Goal: Transaction & Acquisition: Purchase product/service

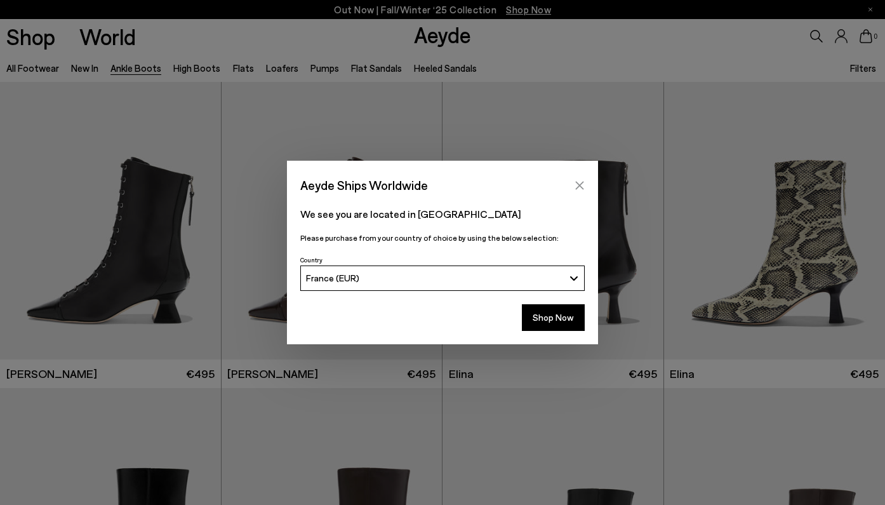
click at [573, 185] on button "Close" at bounding box center [579, 185] width 19 height 19
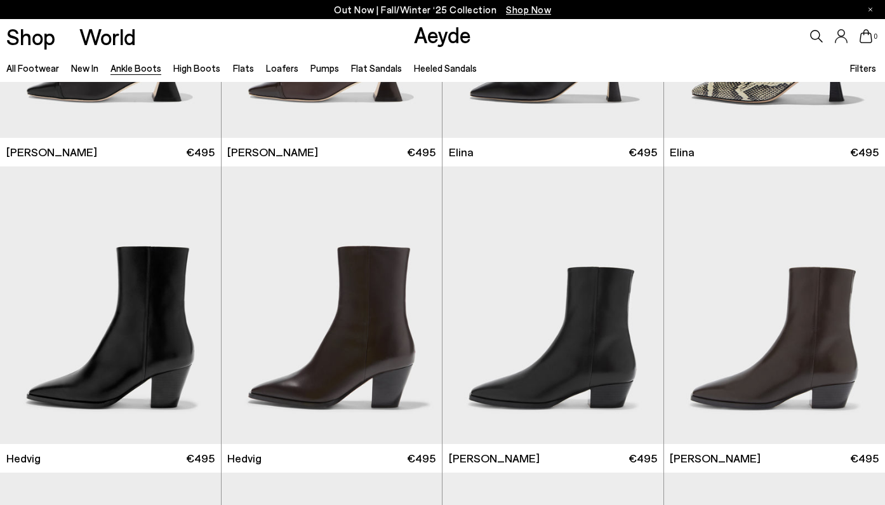
scroll to position [233, 0]
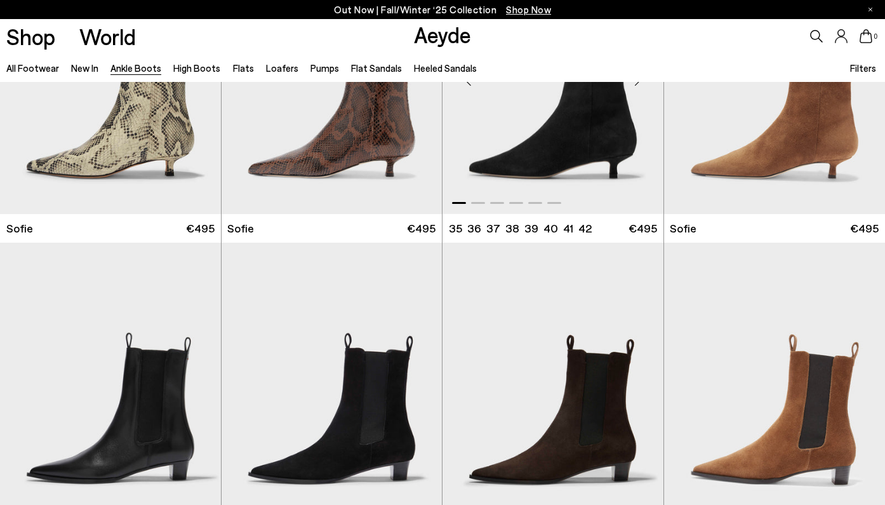
scroll to position [1444, 0]
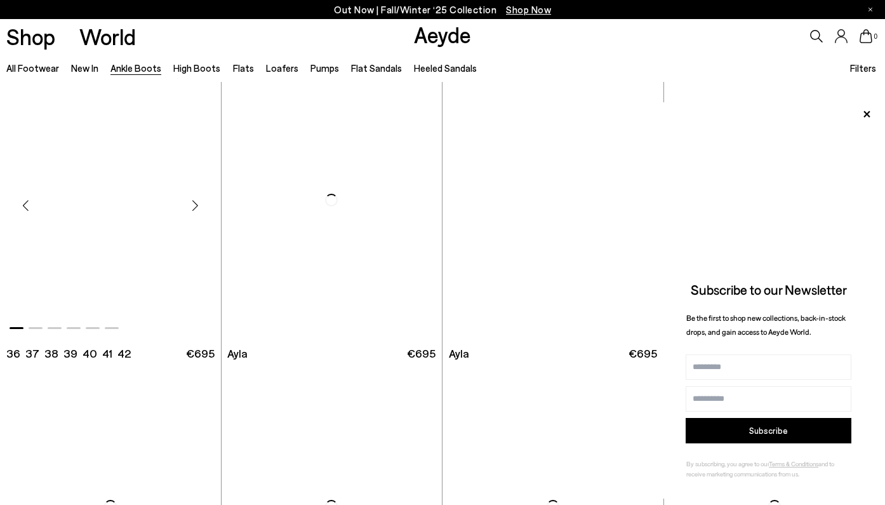
scroll to position [3410, 0]
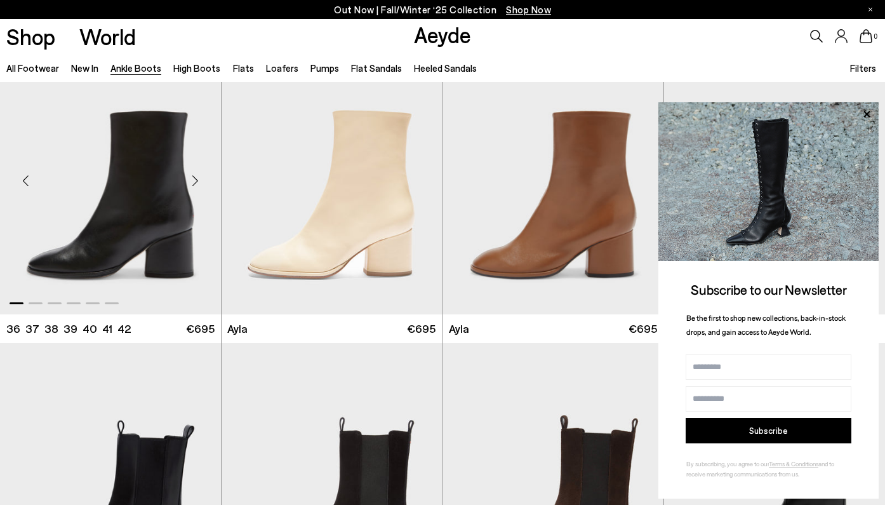
click at [197, 185] on div "Next slide" at bounding box center [195, 180] width 38 height 38
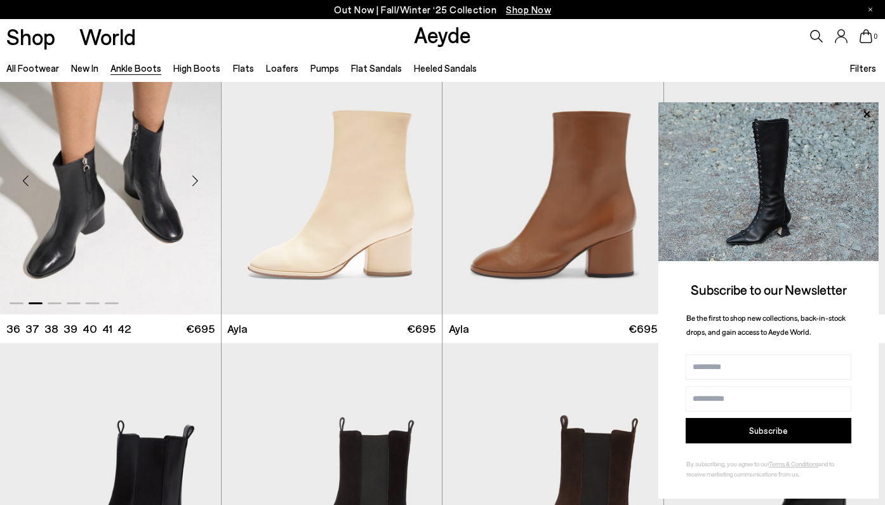
click at [197, 185] on div "Next slide" at bounding box center [195, 180] width 38 height 38
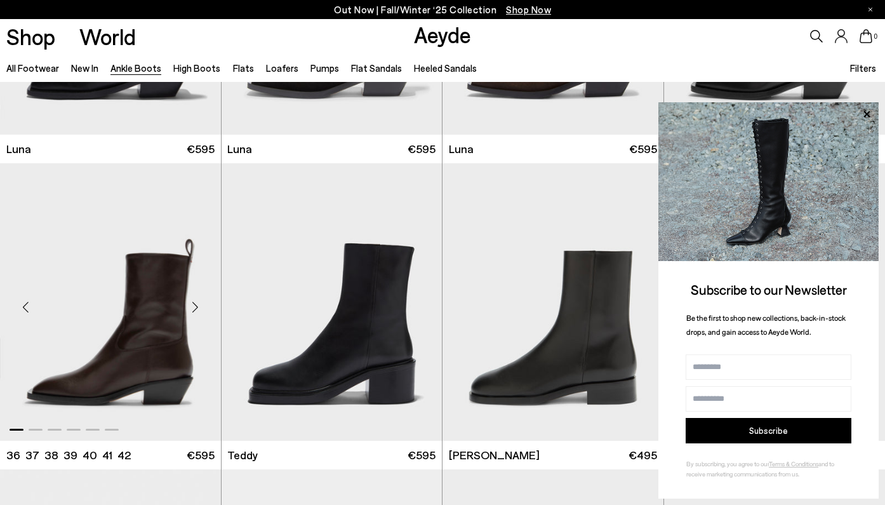
scroll to position [3956, 0]
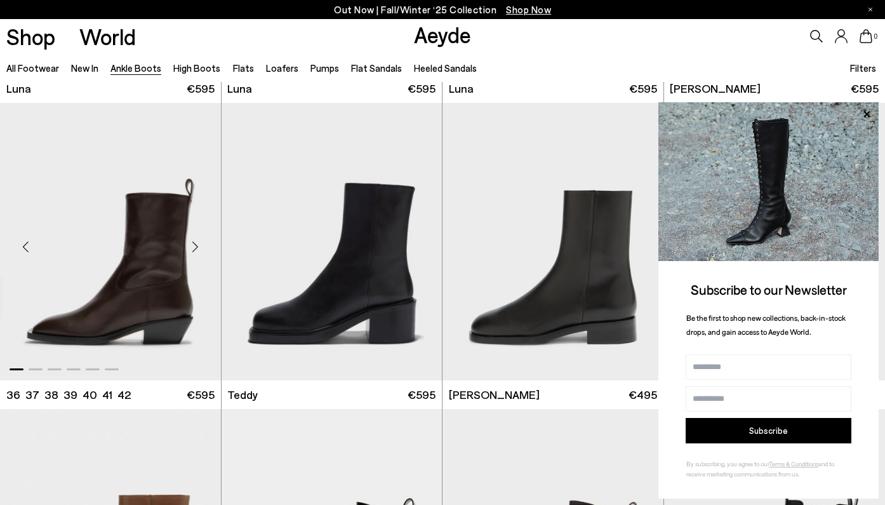
click at [196, 249] on div "Next slide" at bounding box center [195, 246] width 38 height 38
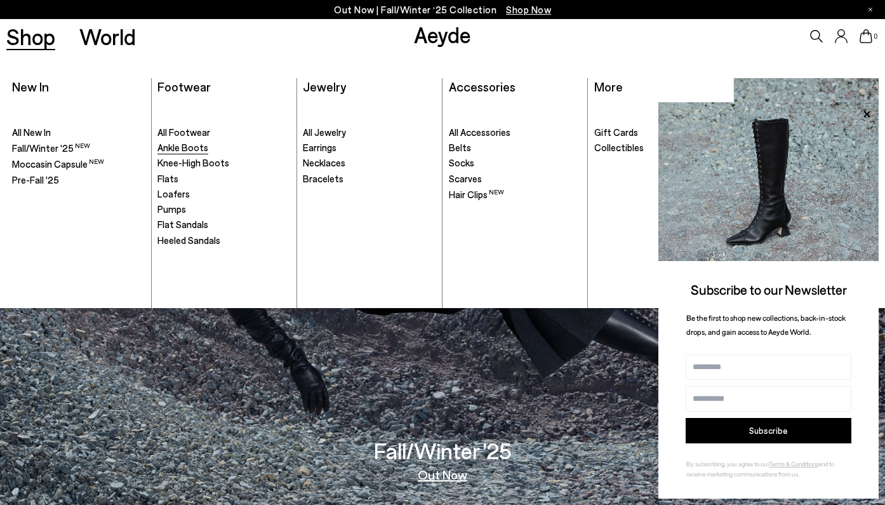
click at [197, 145] on span "Ankle Boots" at bounding box center [182, 147] width 51 height 11
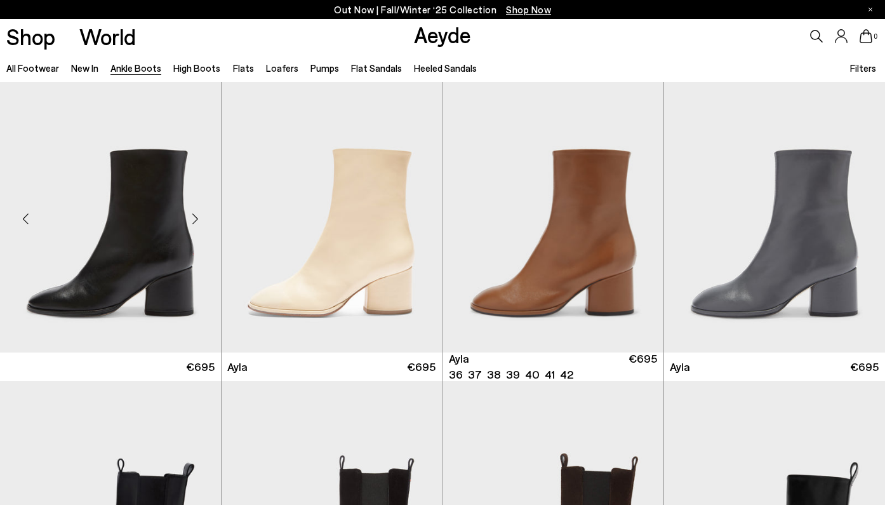
scroll to position [3403, 0]
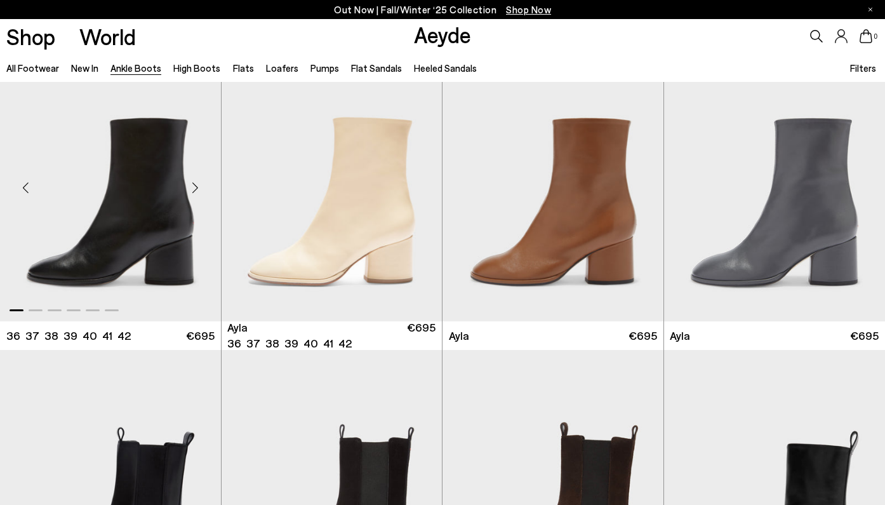
click at [195, 193] on div "Next slide" at bounding box center [195, 187] width 38 height 38
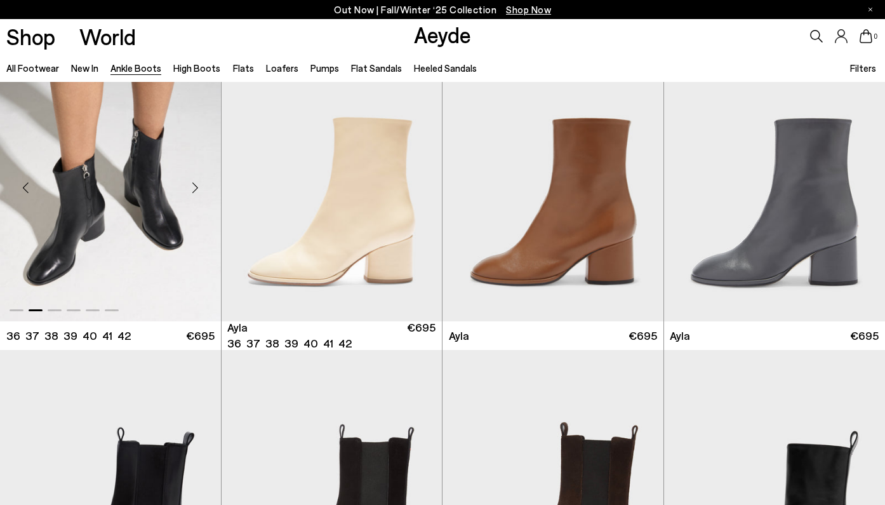
click at [195, 193] on div at bounding box center [110, 182] width 221 height 277
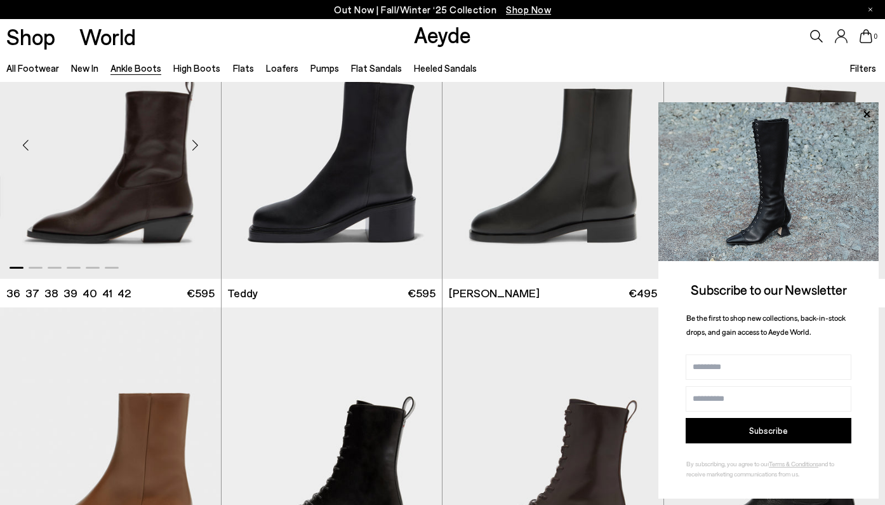
scroll to position [4059, 0]
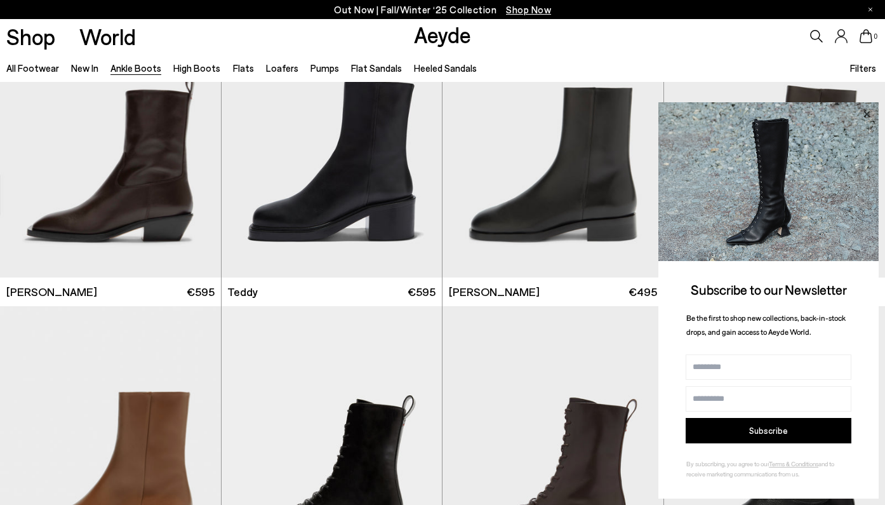
click at [862, 110] on icon at bounding box center [866, 114] width 17 height 17
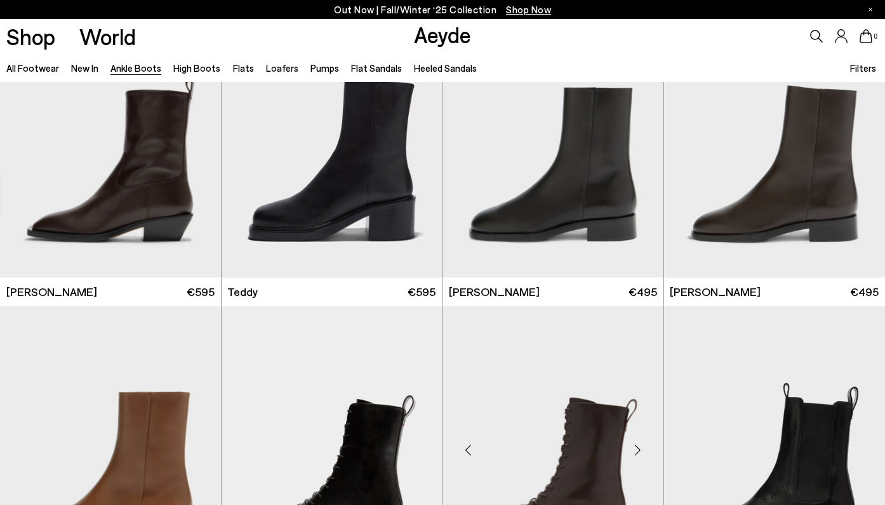
scroll to position [4021, 0]
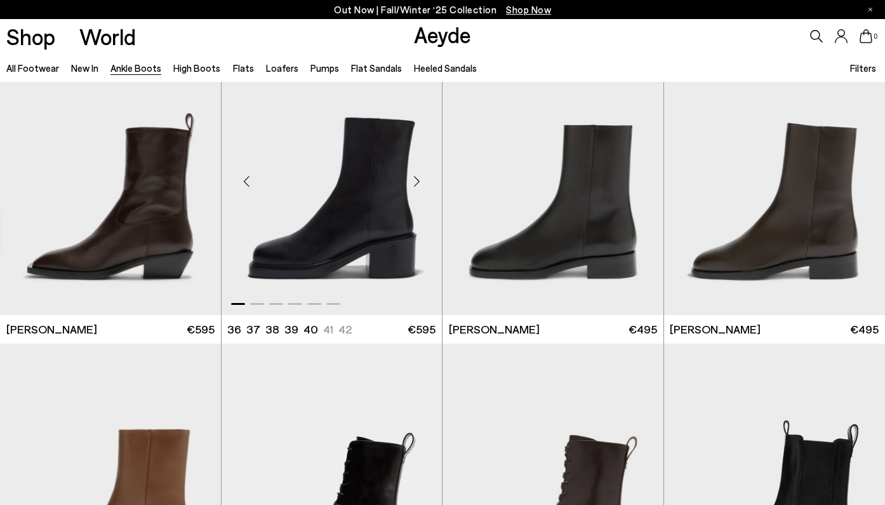
click at [418, 185] on div "Next slide" at bounding box center [416, 181] width 38 height 38
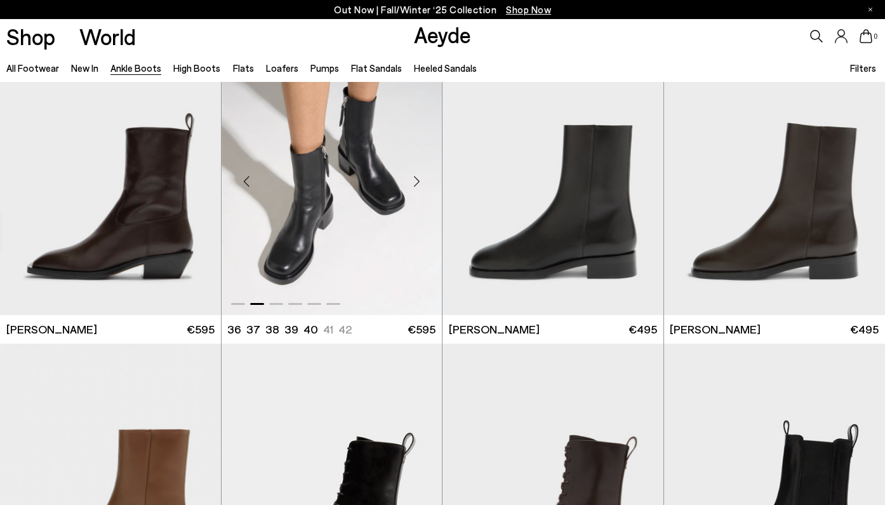
click at [418, 180] on div "Next slide" at bounding box center [416, 181] width 38 height 38
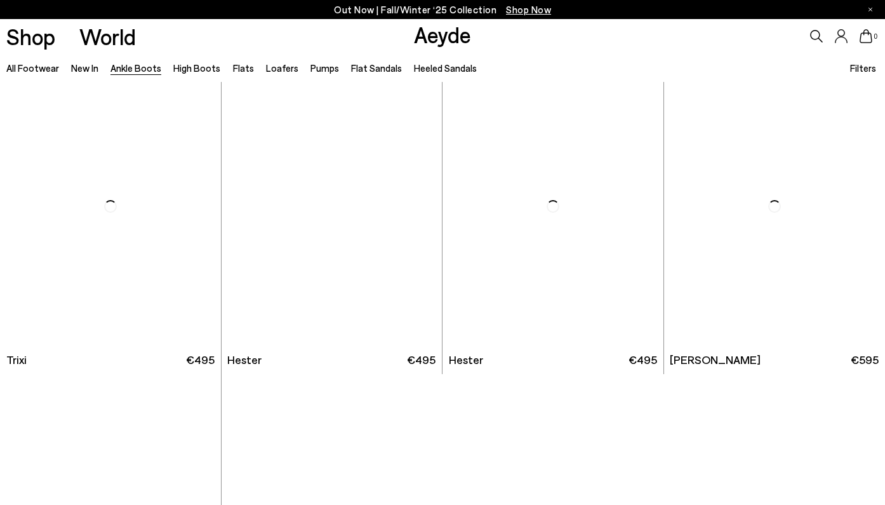
scroll to position [6131, 0]
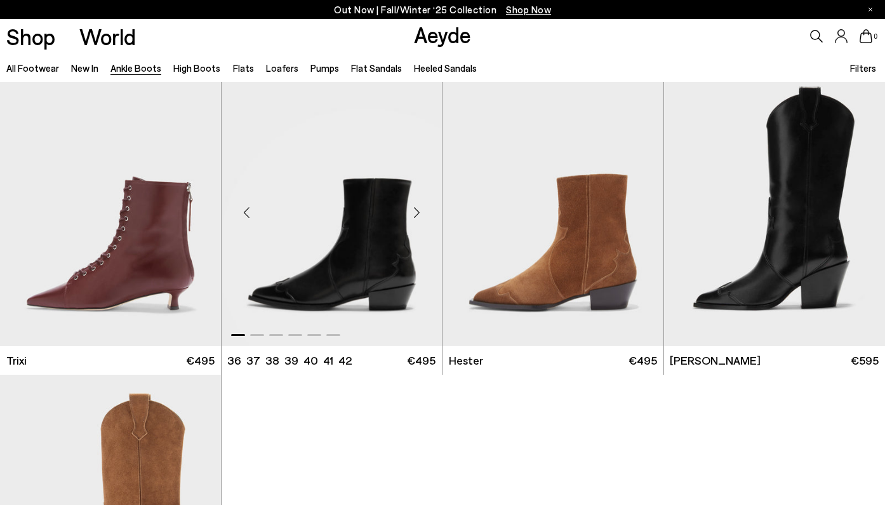
click at [419, 213] on div "Next slide" at bounding box center [416, 212] width 38 height 38
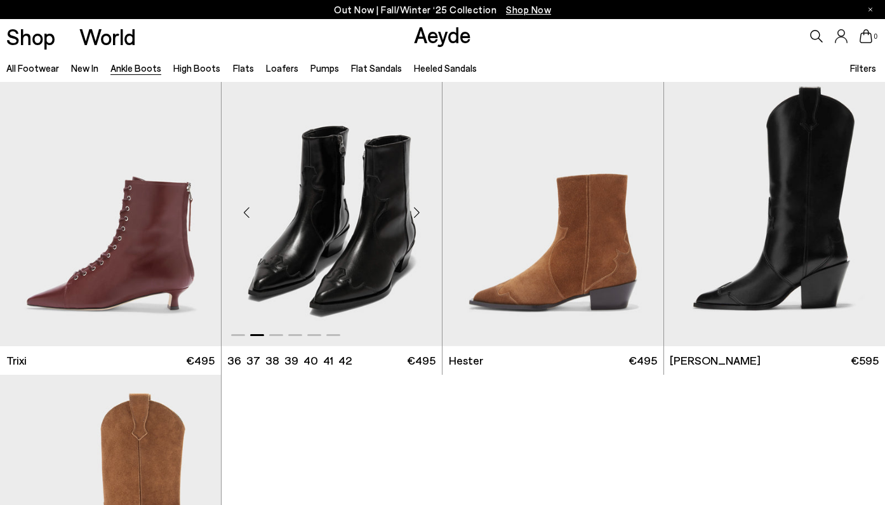
click at [419, 213] on div "Next slide" at bounding box center [416, 212] width 38 height 38
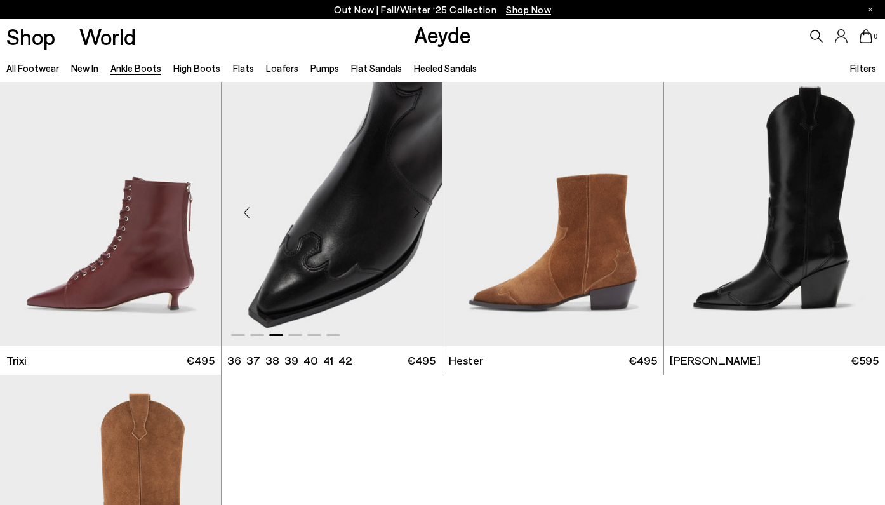
click at [419, 213] on div "Next slide" at bounding box center [416, 212] width 38 height 38
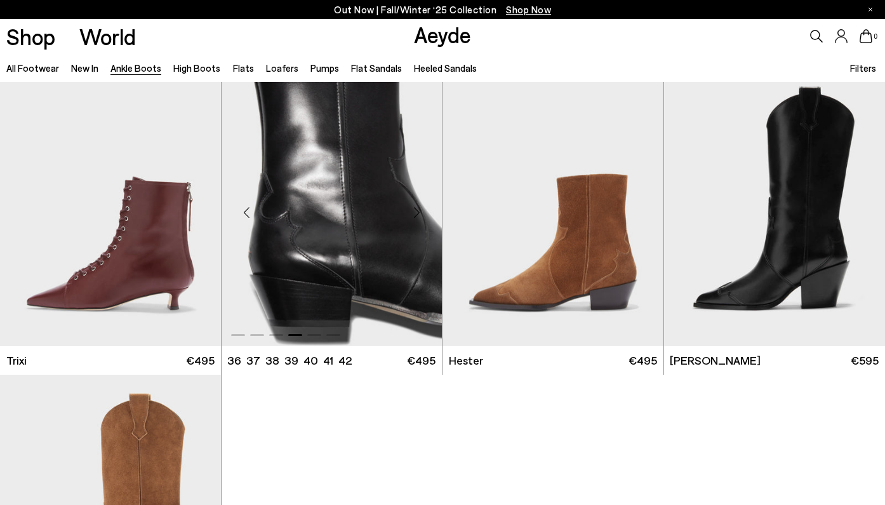
click at [419, 213] on div "Next slide" at bounding box center [416, 212] width 38 height 38
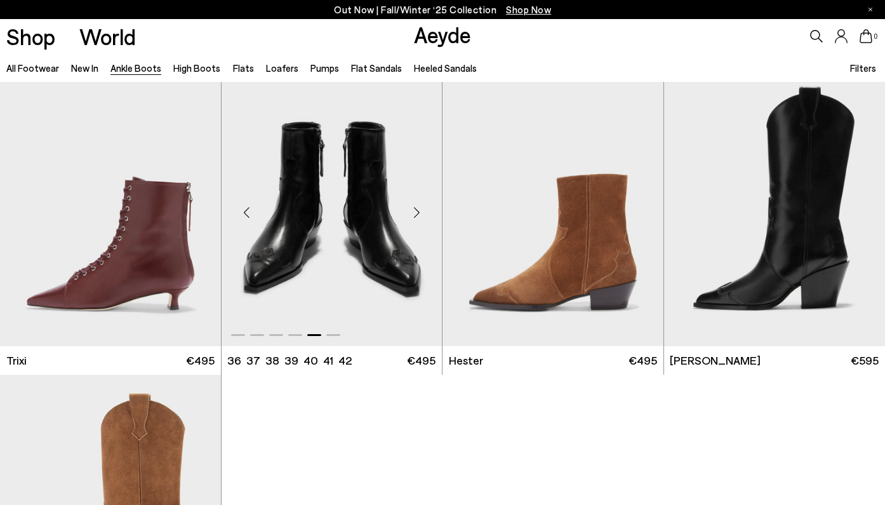
click at [419, 213] on div "Next slide" at bounding box center [416, 212] width 38 height 38
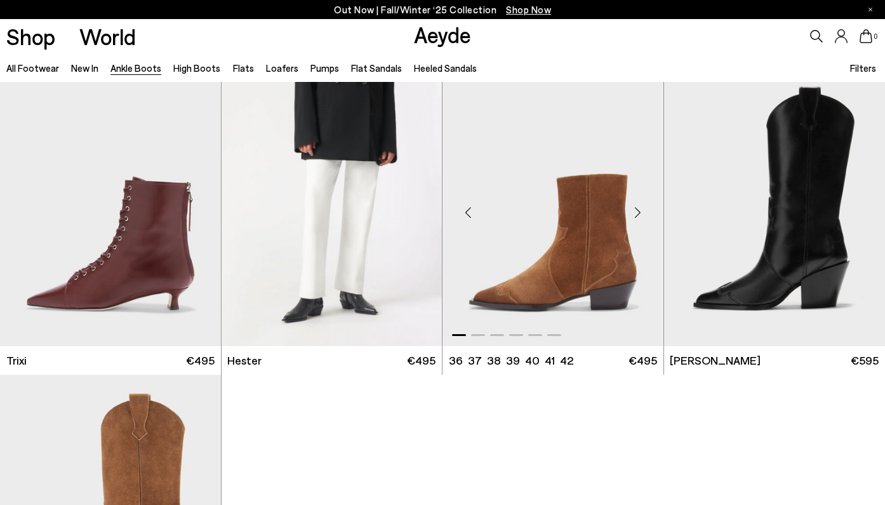
click at [638, 212] on div "Next slide" at bounding box center [638, 212] width 38 height 38
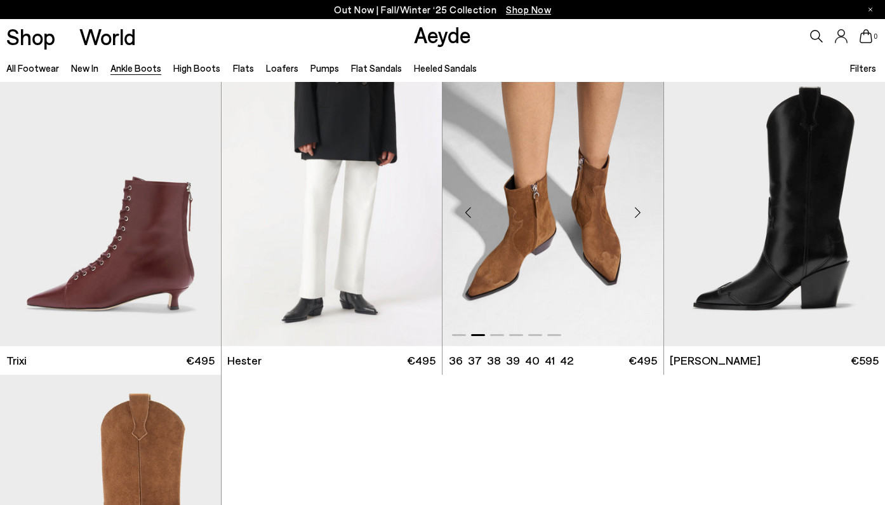
click at [638, 212] on div "Next slide" at bounding box center [638, 212] width 38 height 38
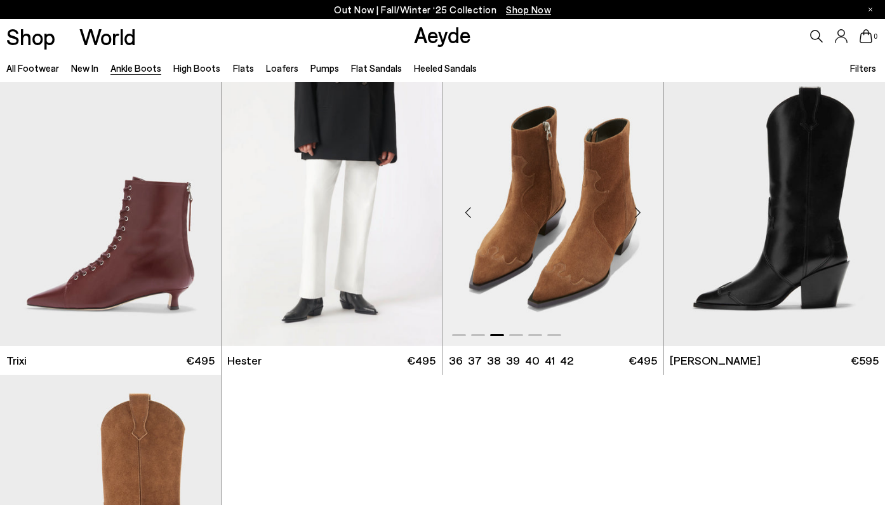
click at [638, 212] on div "Next slide" at bounding box center [638, 212] width 38 height 38
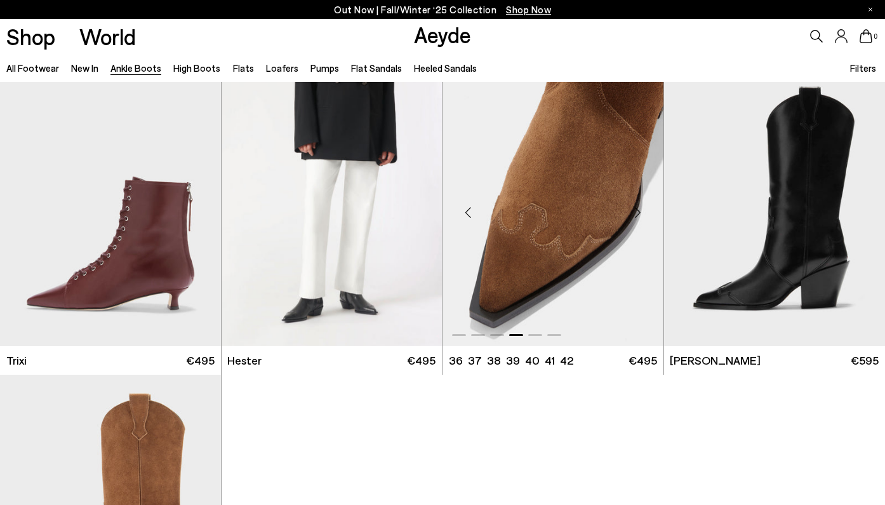
click at [638, 212] on div "Next slide" at bounding box center [638, 212] width 38 height 38
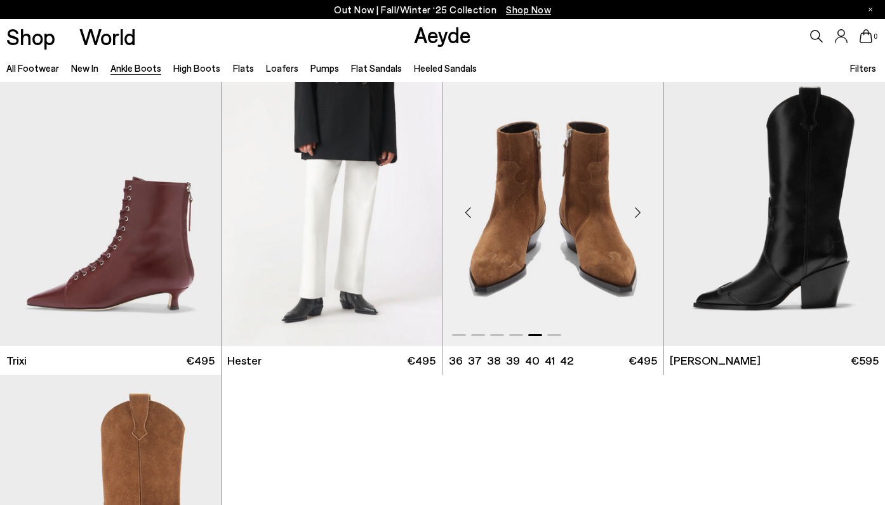
click at [638, 211] on div "Next slide" at bounding box center [638, 212] width 38 height 38
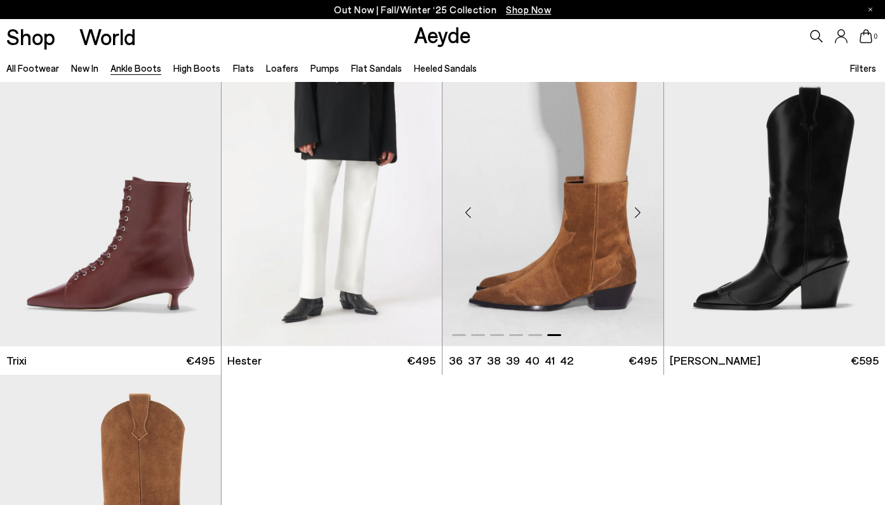
click at [638, 211] on div "Next slide" at bounding box center [638, 212] width 38 height 38
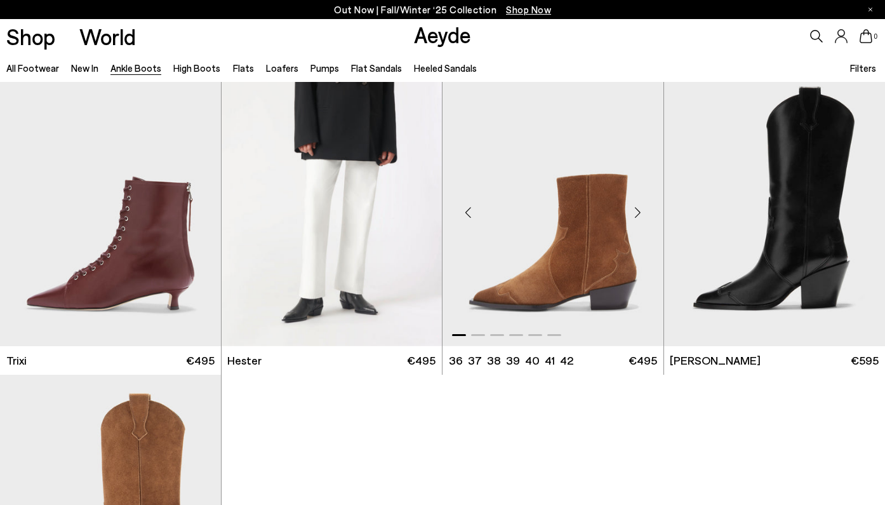
click at [638, 211] on div "Next slide" at bounding box center [638, 212] width 38 height 38
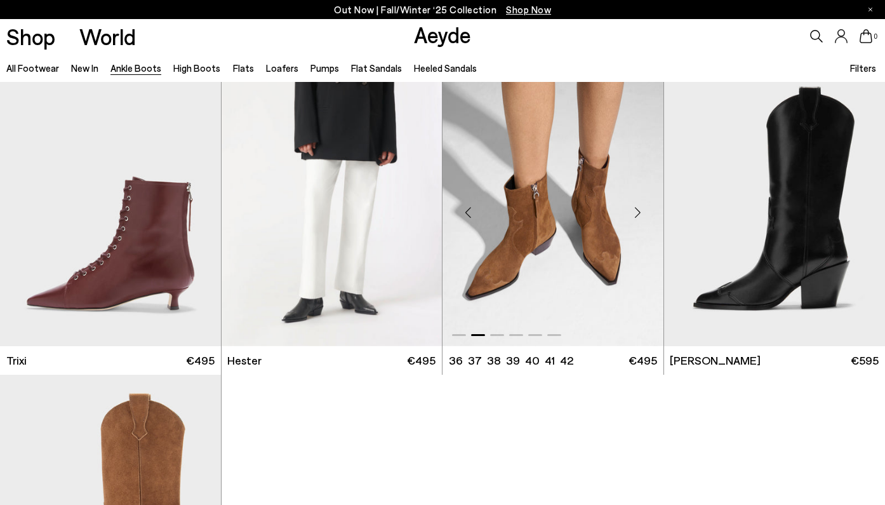
click at [638, 211] on div "Next slide" at bounding box center [638, 212] width 38 height 38
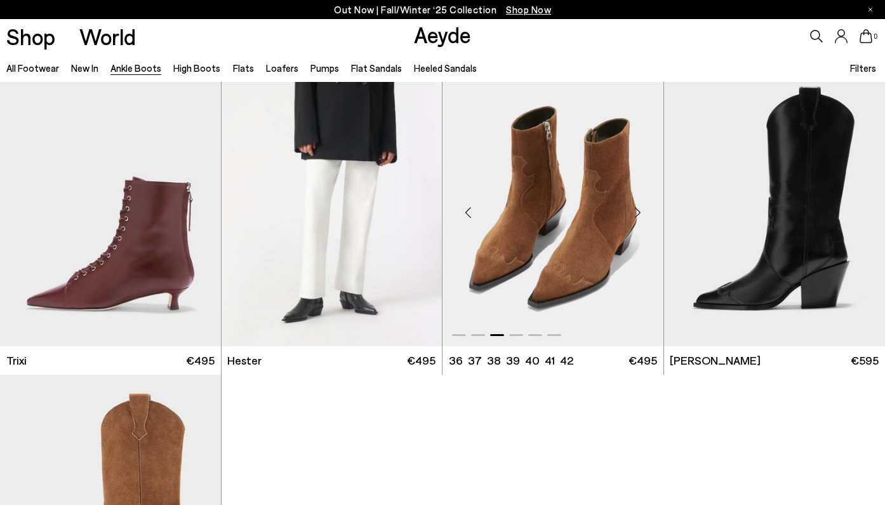
click at [638, 211] on div "Next slide" at bounding box center [638, 212] width 38 height 38
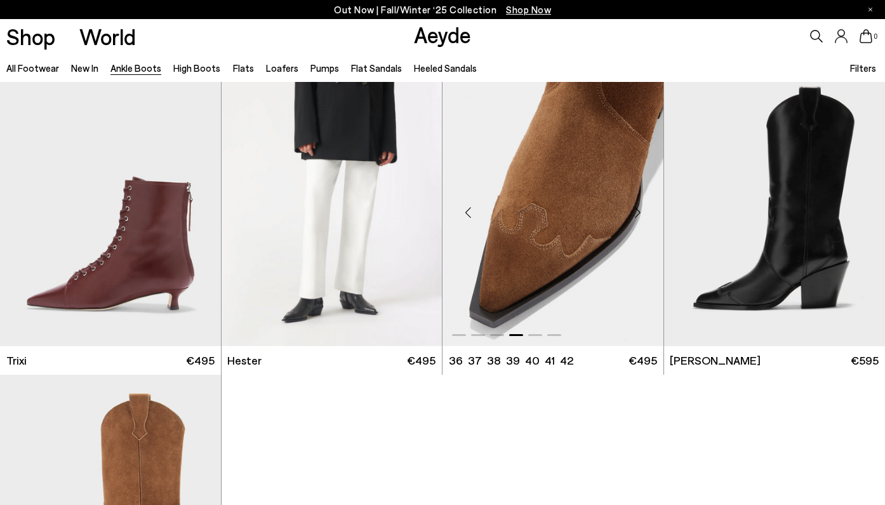
click at [638, 211] on div "Next slide" at bounding box center [638, 212] width 38 height 38
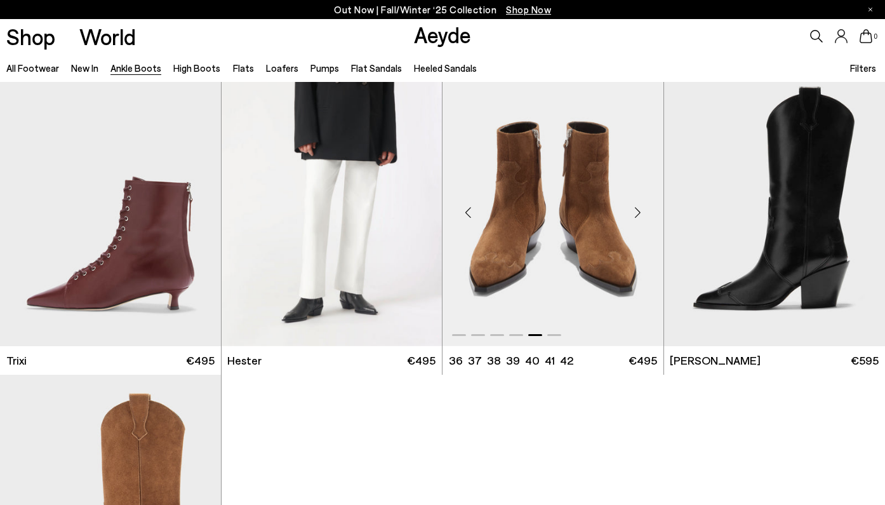
click at [638, 211] on div "Next slide" at bounding box center [638, 212] width 38 height 38
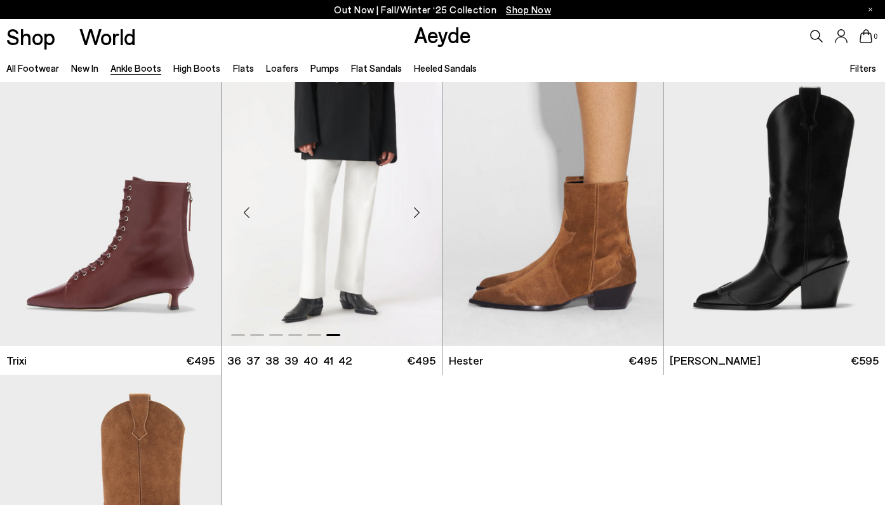
click at [331, 279] on img "6 / 6" at bounding box center [331, 207] width 221 height 277
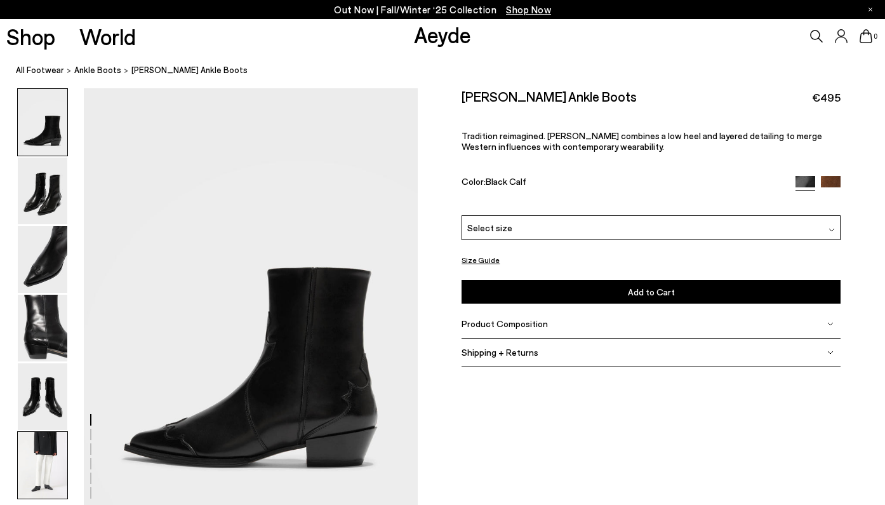
click at [52, 477] on img at bounding box center [43, 465] width 50 height 67
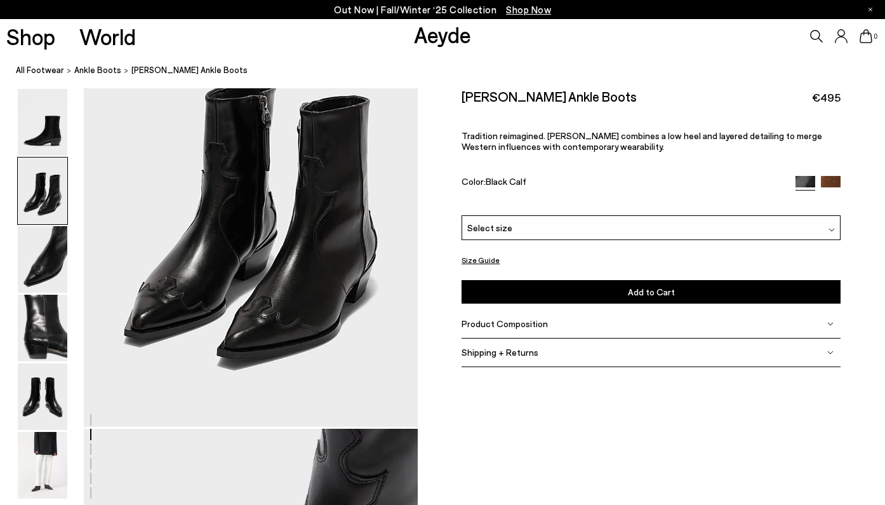
scroll to position [492, 0]
